Goal: Task Accomplishment & Management: Use online tool/utility

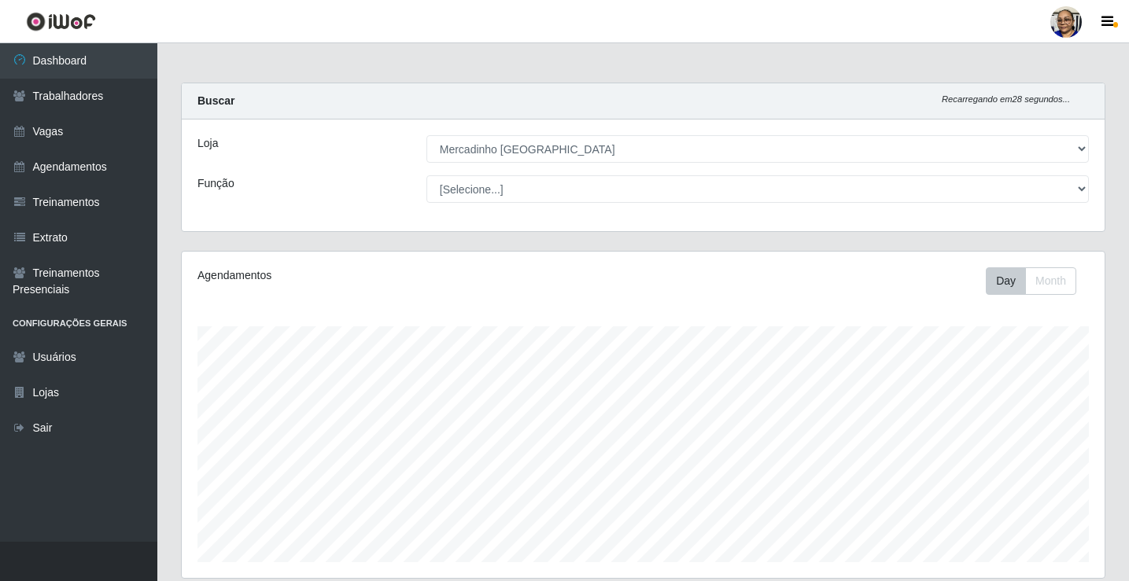
select select "345"
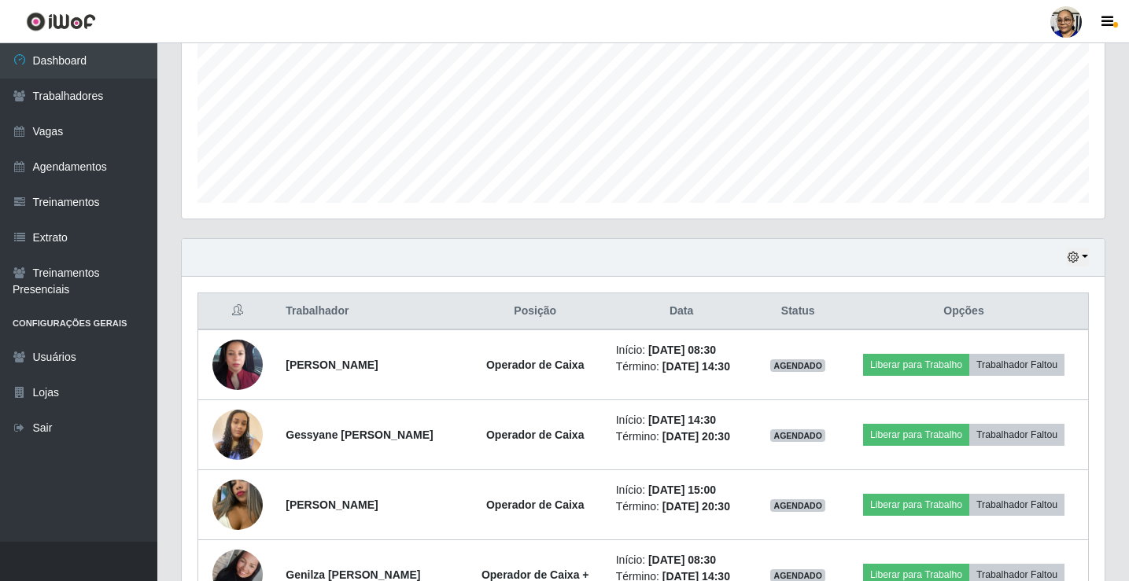
scroll to position [359, 0]
click at [1080, 257] on button "button" at bounding box center [1078, 258] width 22 height 18
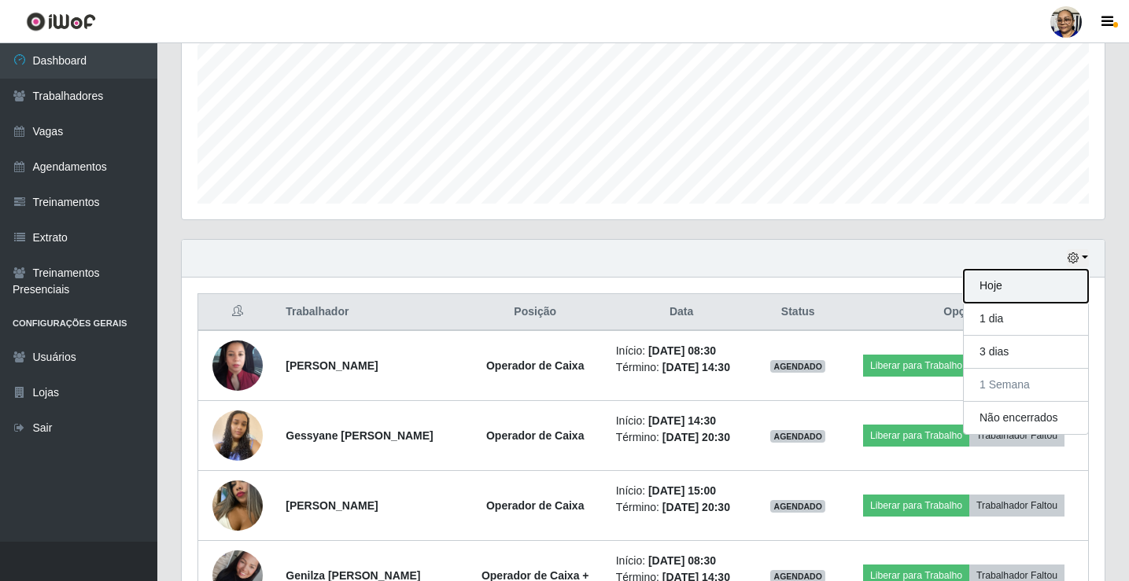
click at [1030, 291] on button "Hoje" at bounding box center [1026, 286] width 124 height 33
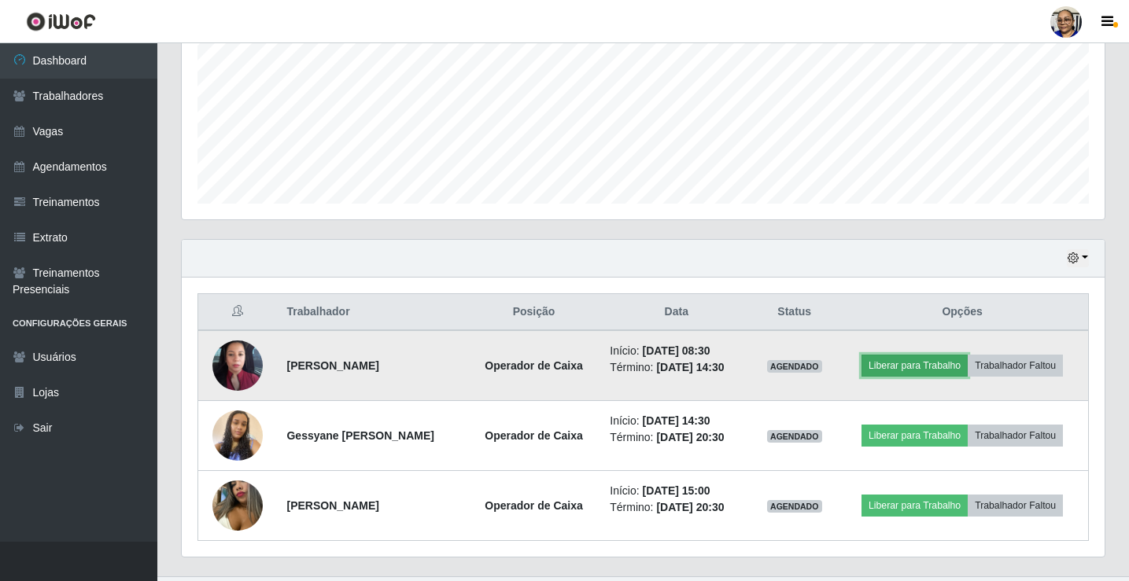
click at [939, 367] on button "Liberar para Trabalho" at bounding box center [915, 366] width 106 height 22
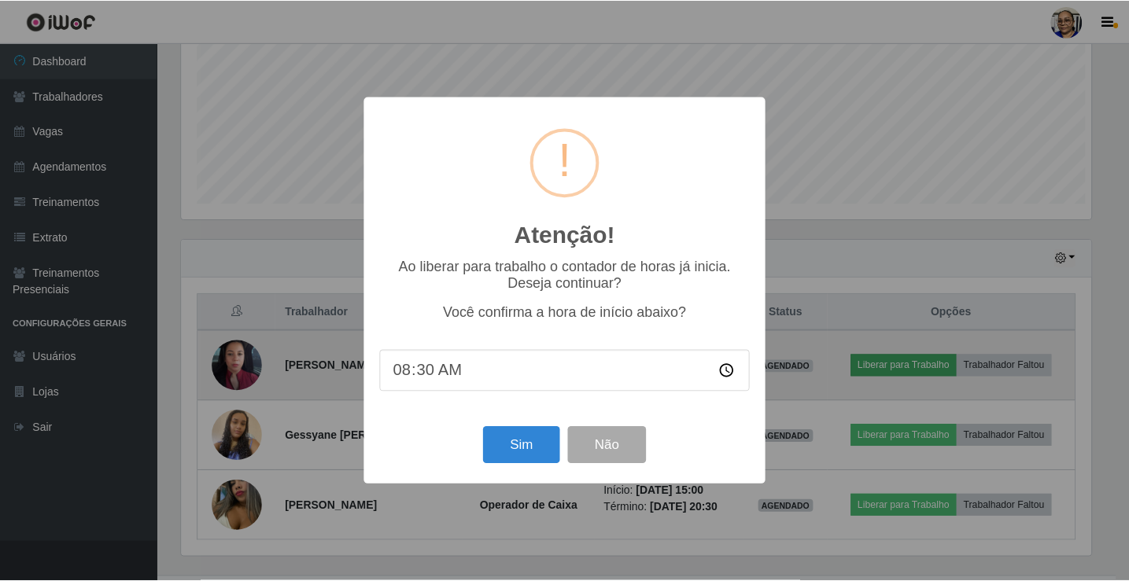
scroll to position [327, 914]
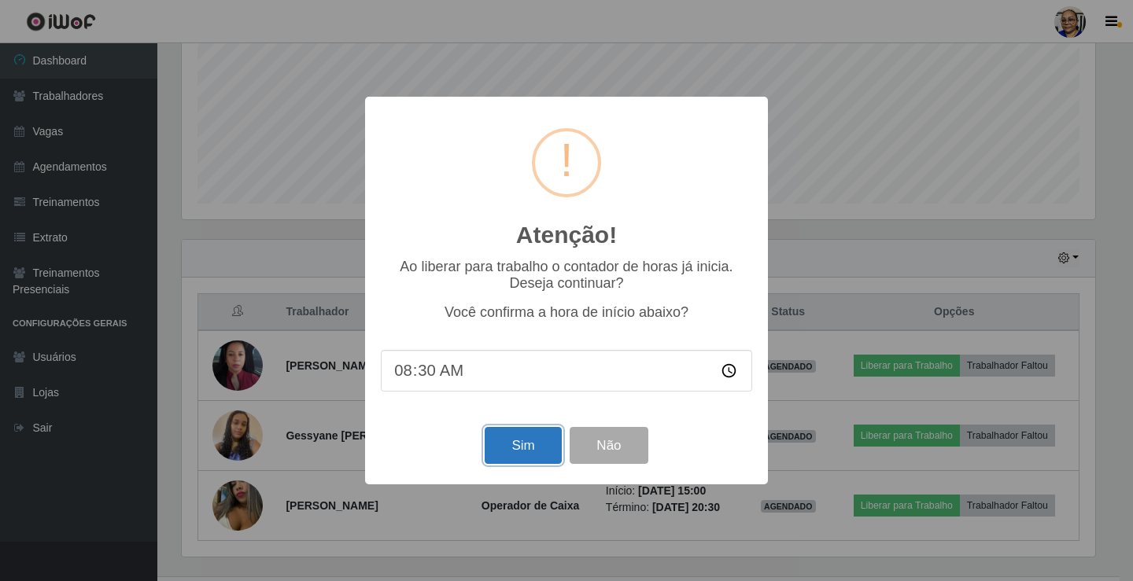
click at [526, 451] on button "Sim" at bounding box center [523, 445] width 76 height 37
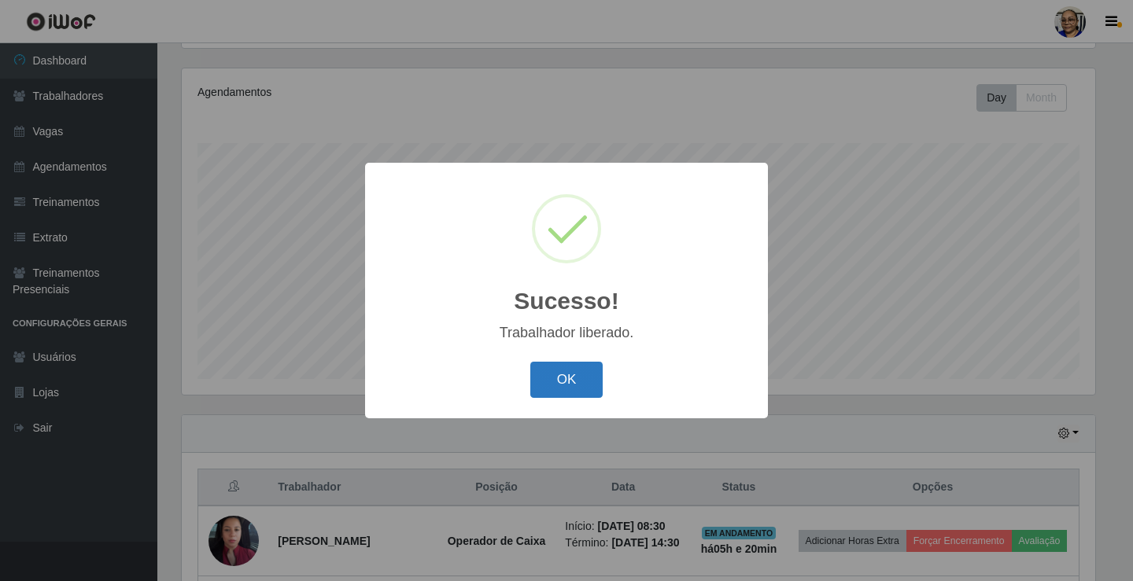
click at [575, 381] on button "OK" at bounding box center [566, 380] width 73 height 37
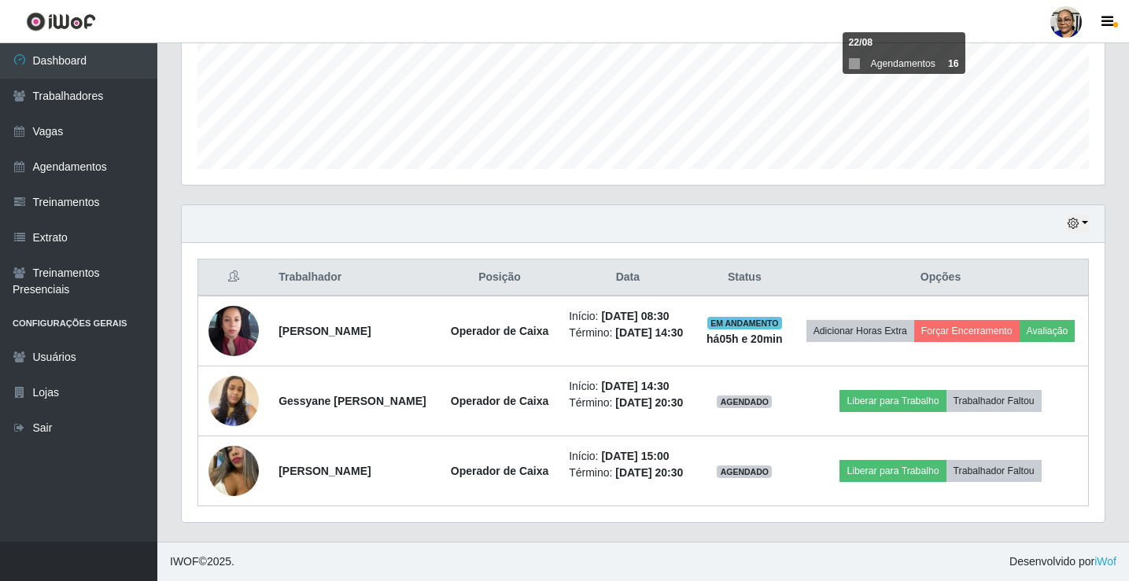
scroll to position [429, 0]
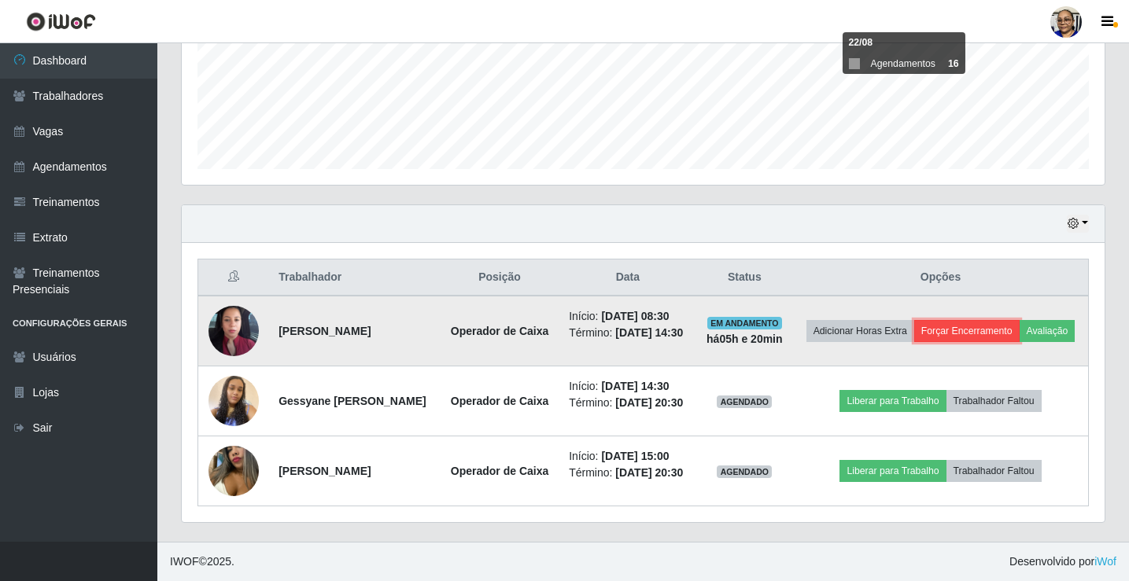
click at [1020, 320] on button "Forçar Encerramento" at bounding box center [966, 331] width 105 height 22
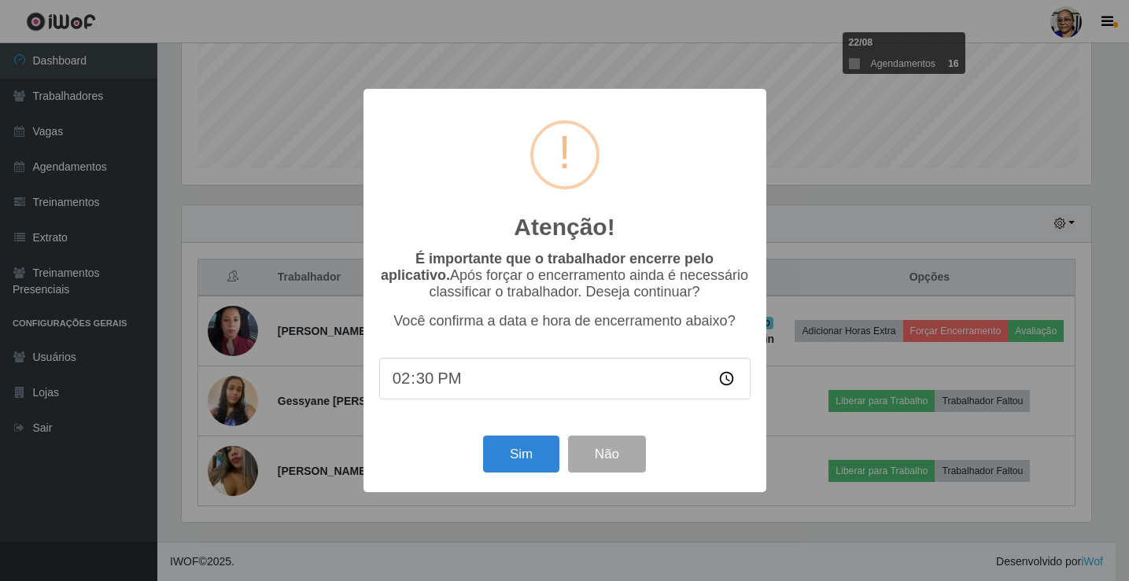
scroll to position [327, 914]
click at [627, 468] on button "Não" at bounding box center [609, 454] width 78 height 37
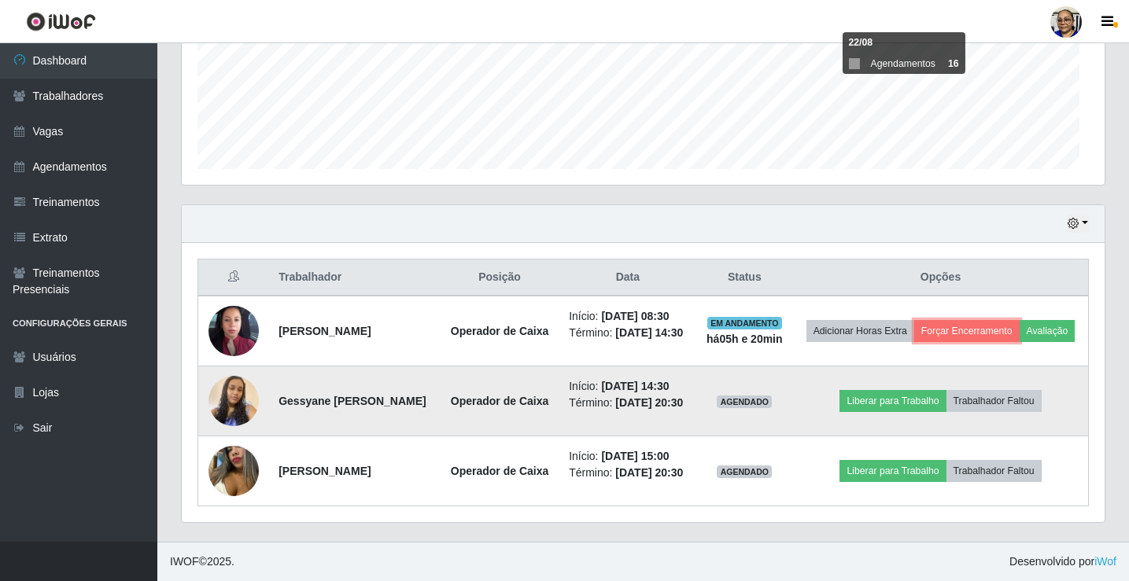
scroll to position [327, 923]
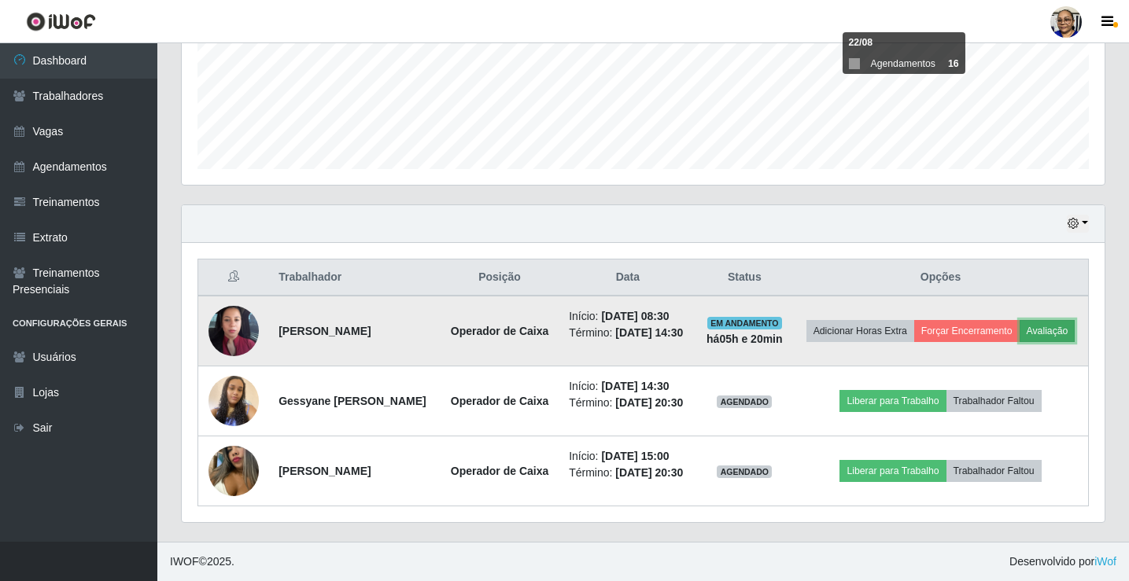
click at [1020, 320] on button "Avaliação" at bounding box center [1048, 331] width 56 height 22
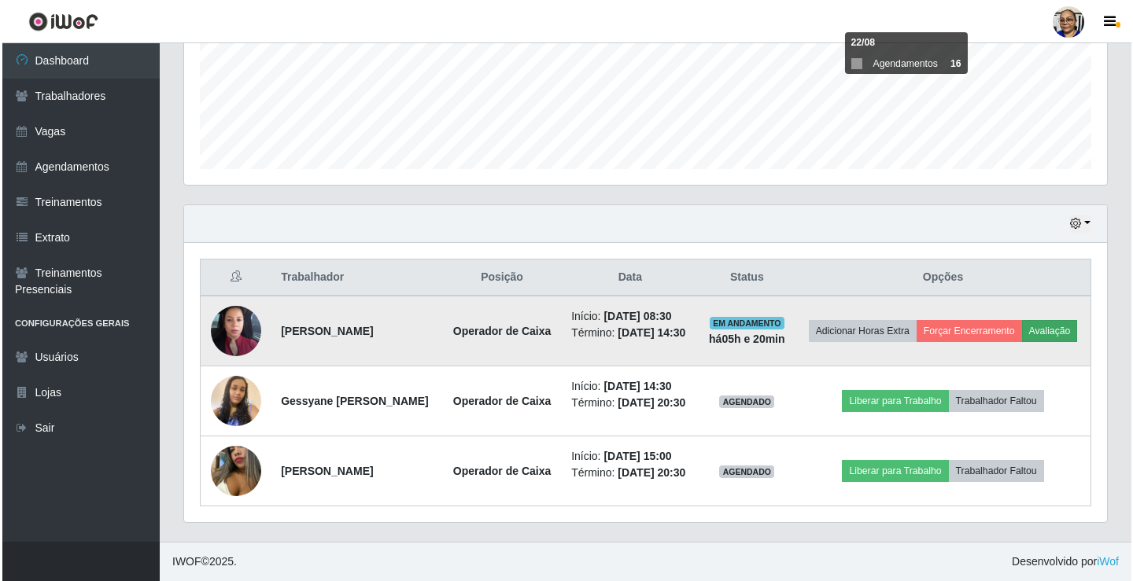
scroll to position [327, 914]
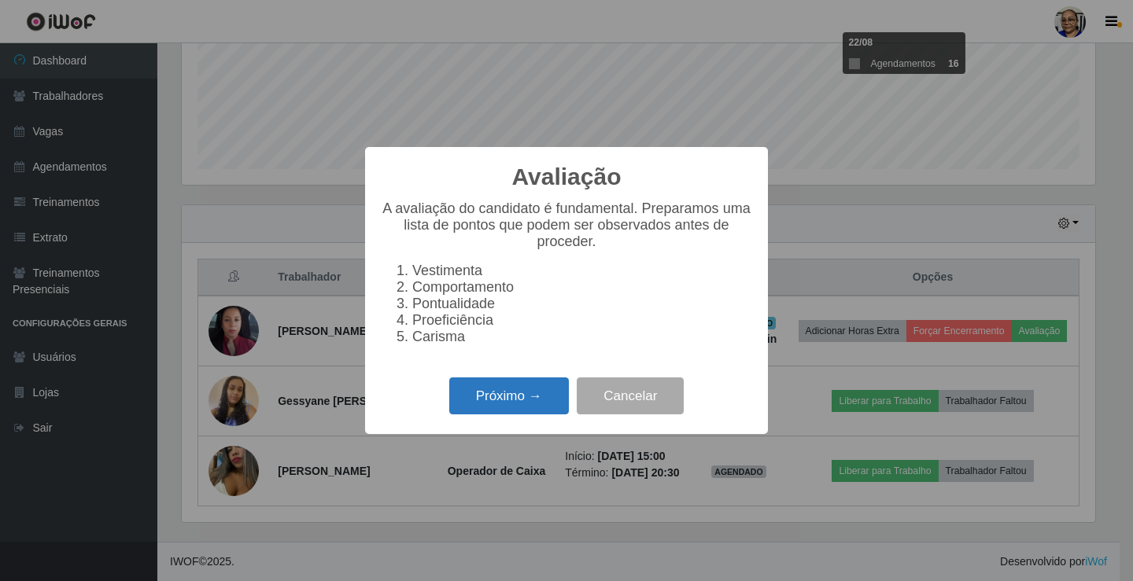
click at [545, 395] on button "Próximo →" at bounding box center [509, 396] width 120 height 37
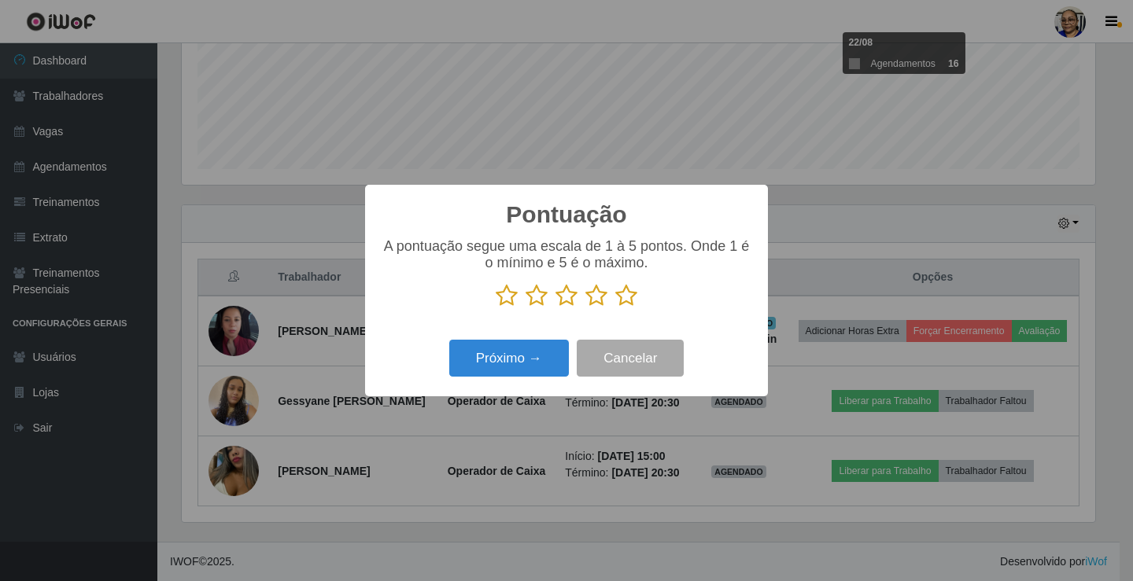
scroll to position [786537, 785950]
click at [507, 303] on icon at bounding box center [507, 296] width 22 height 24
click at [496, 308] on input "radio" at bounding box center [496, 308] width 0 height 0
click at [519, 351] on button "Próximo →" at bounding box center [509, 358] width 120 height 37
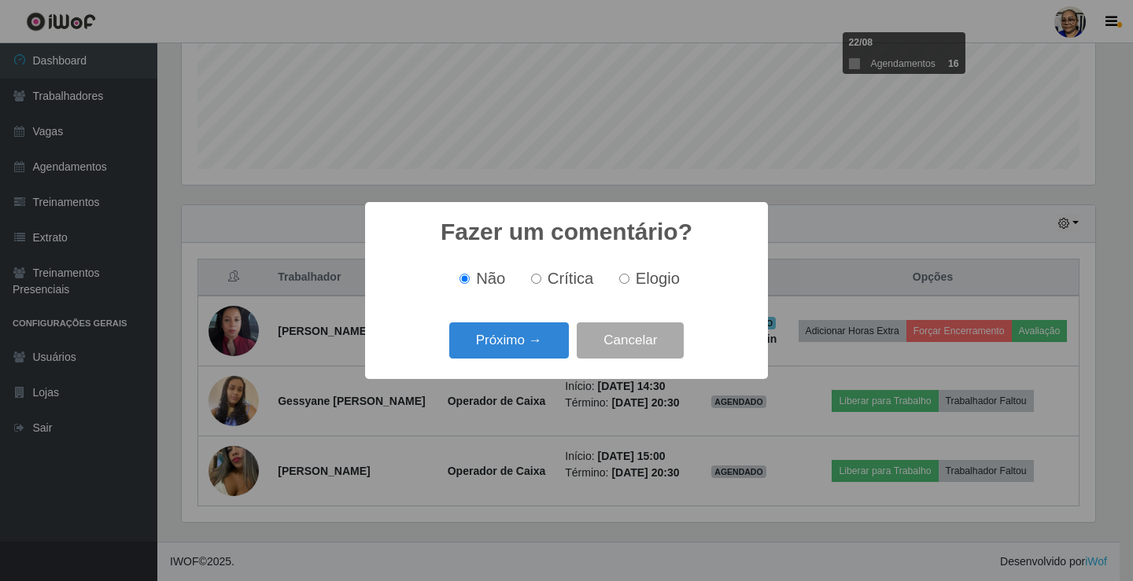
click at [519, 351] on button "Próximo →" at bounding box center [509, 341] width 120 height 37
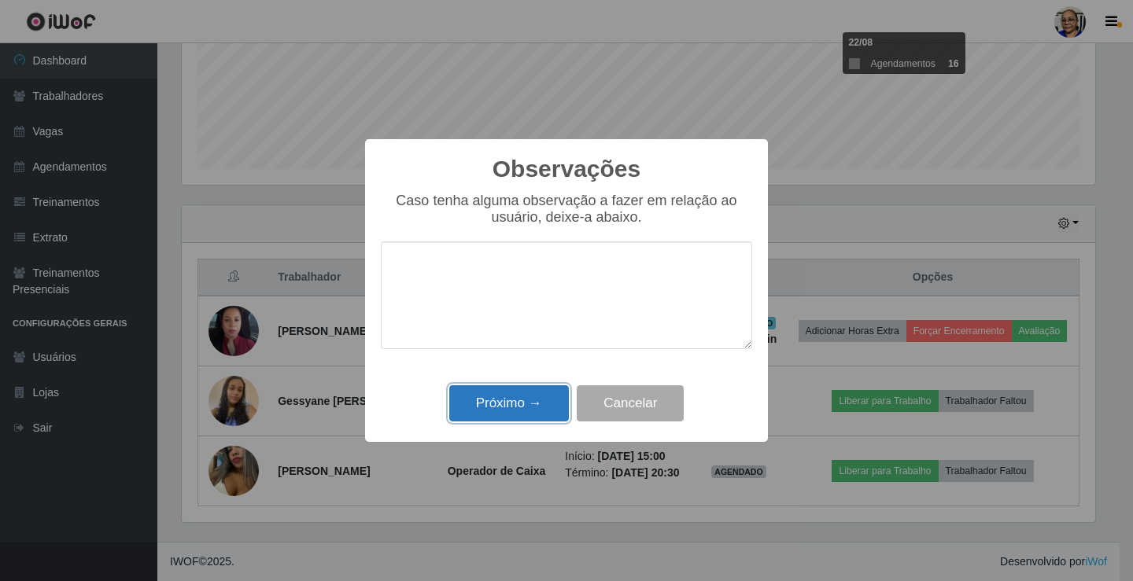
click at [530, 401] on button "Próximo →" at bounding box center [509, 404] width 120 height 37
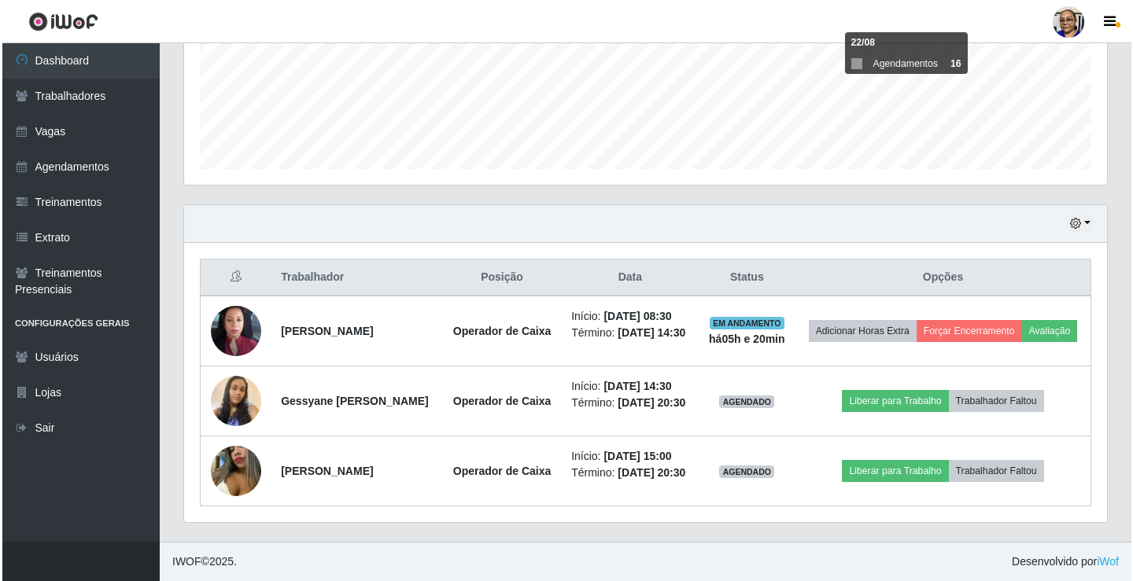
scroll to position [393, 0]
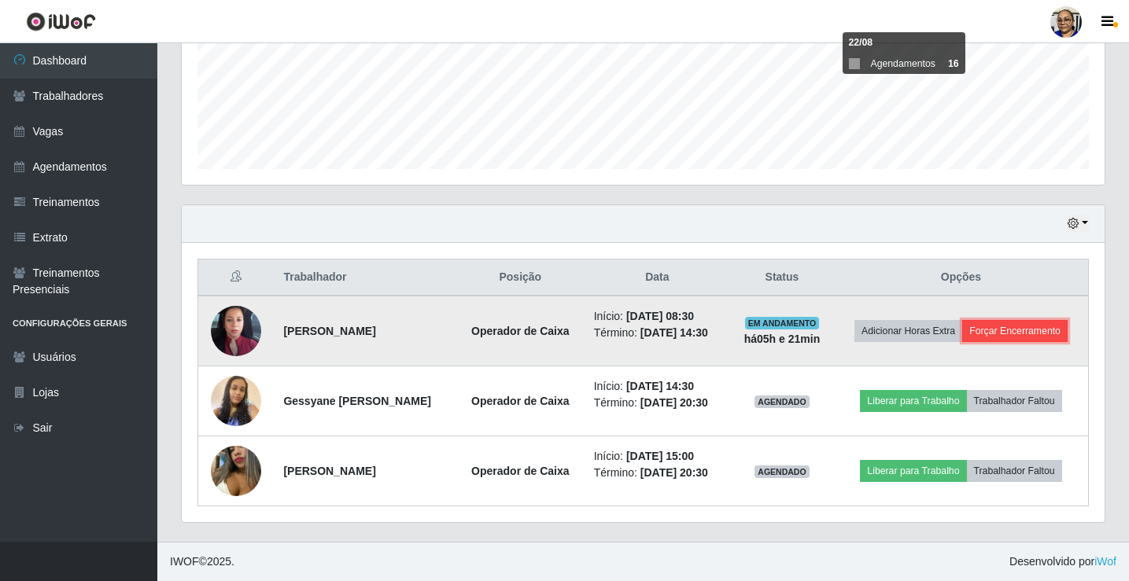
click at [1025, 330] on button "Forçar Encerramento" at bounding box center [1014, 331] width 105 height 22
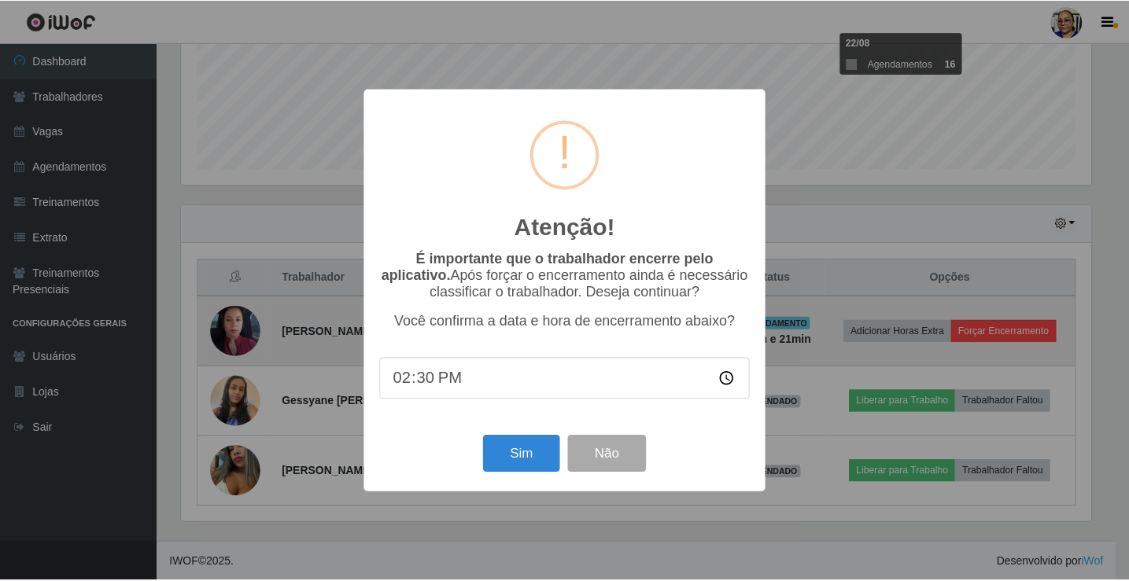
scroll to position [327, 914]
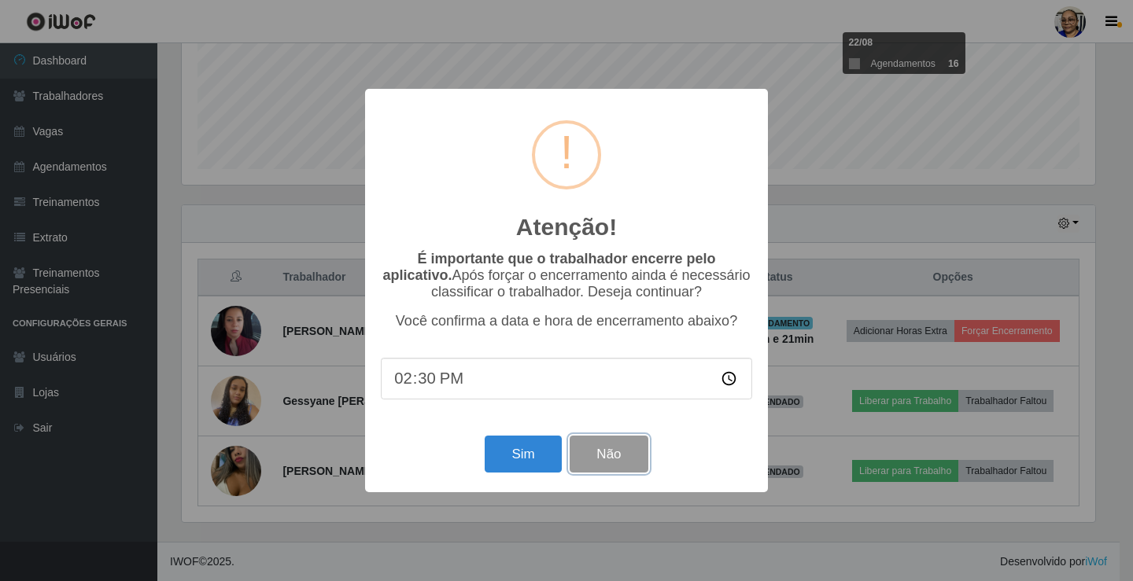
click at [611, 458] on button "Não" at bounding box center [609, 454] width 78 height 37
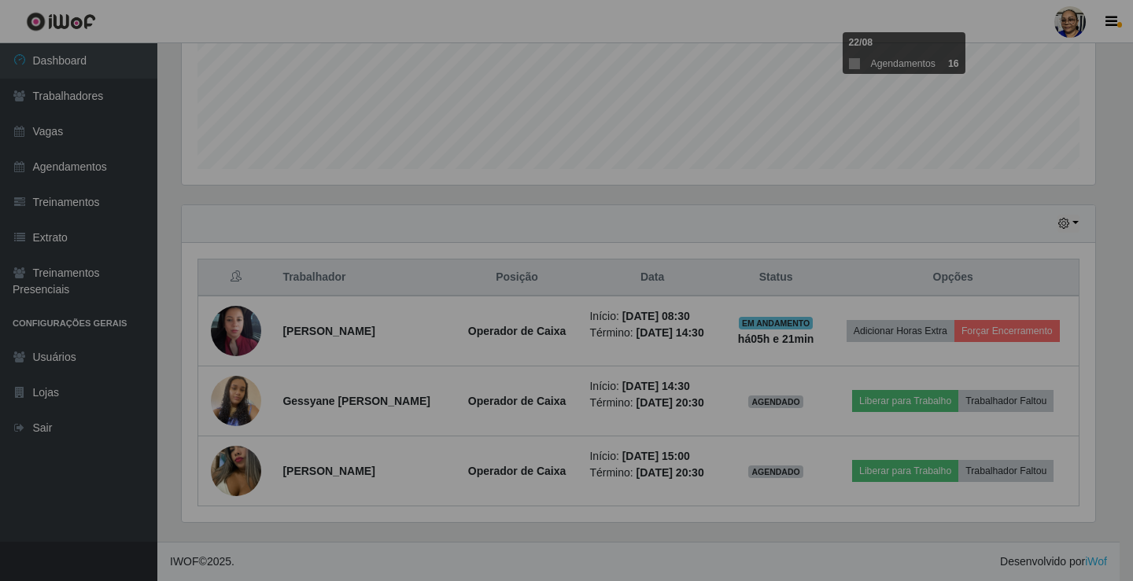
scroll to position [327, 923]
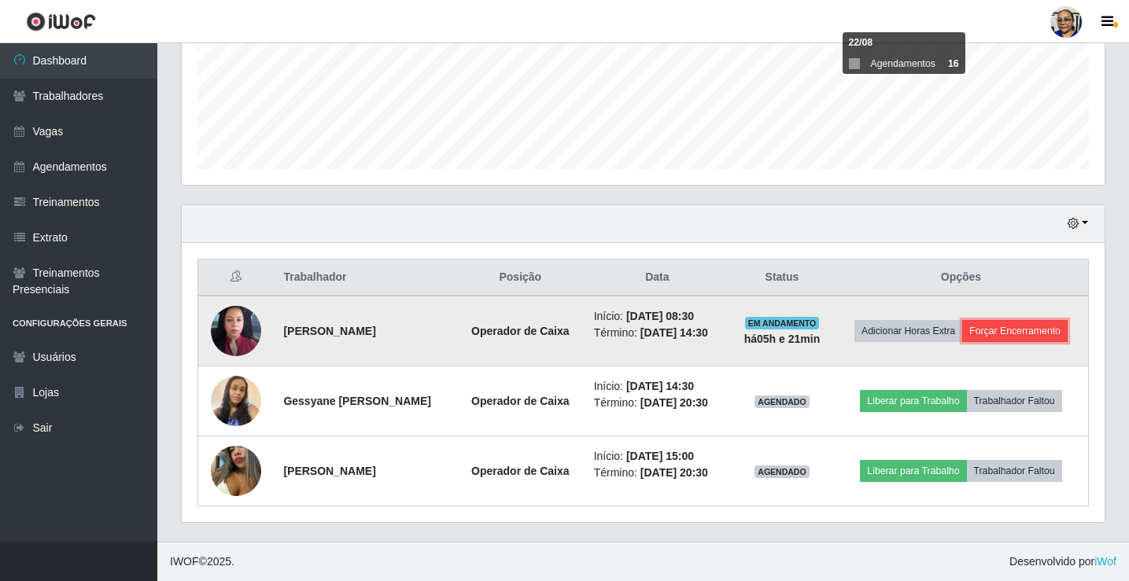
click at [1029, 327] on button "Forçar Encerramento" at bounding box center [1014, 331] width 105 height 22
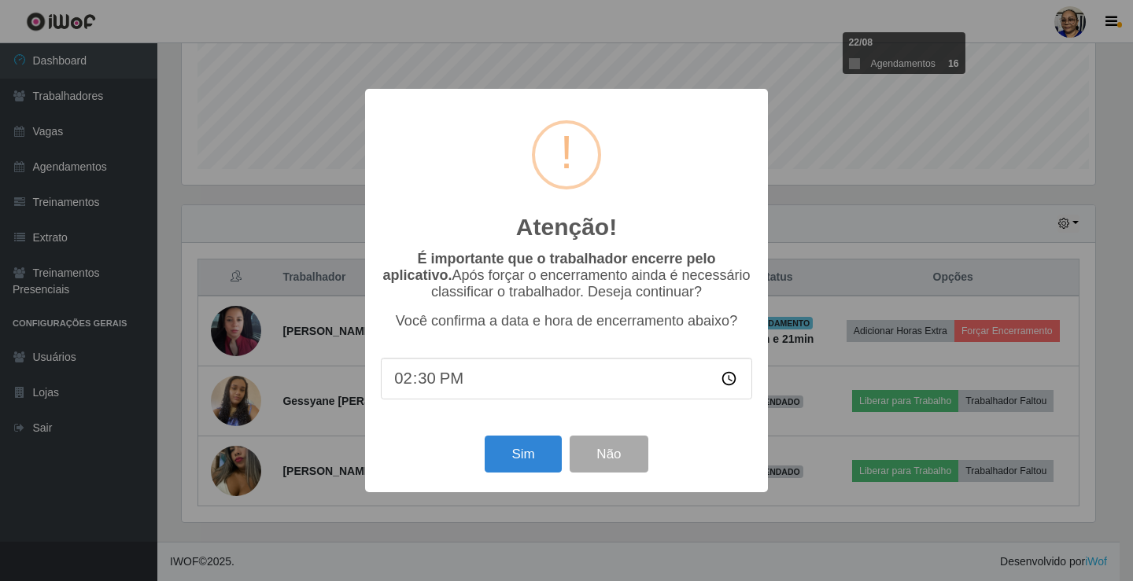
scroll to position [0, 0]
type input "08:45"
click at [526, 465] on button "Sim" at bounding box center [523, 454] width 76 height 37
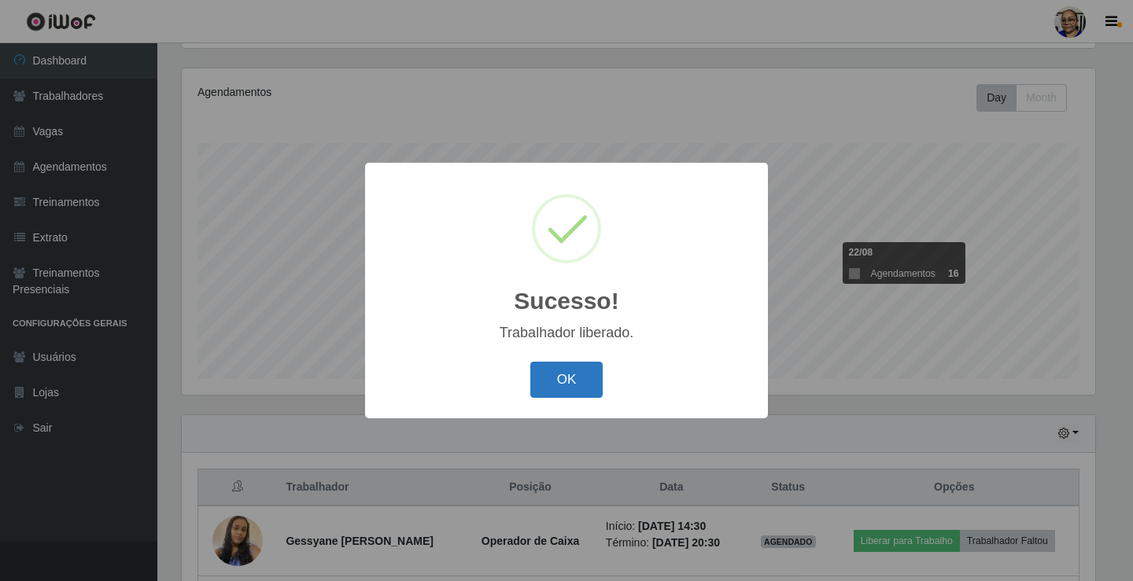
click at [580, 376] on button "OK" at bounding box center [566, 380] width 73 height 37
